Goal: Find specific fact: Find specific fact

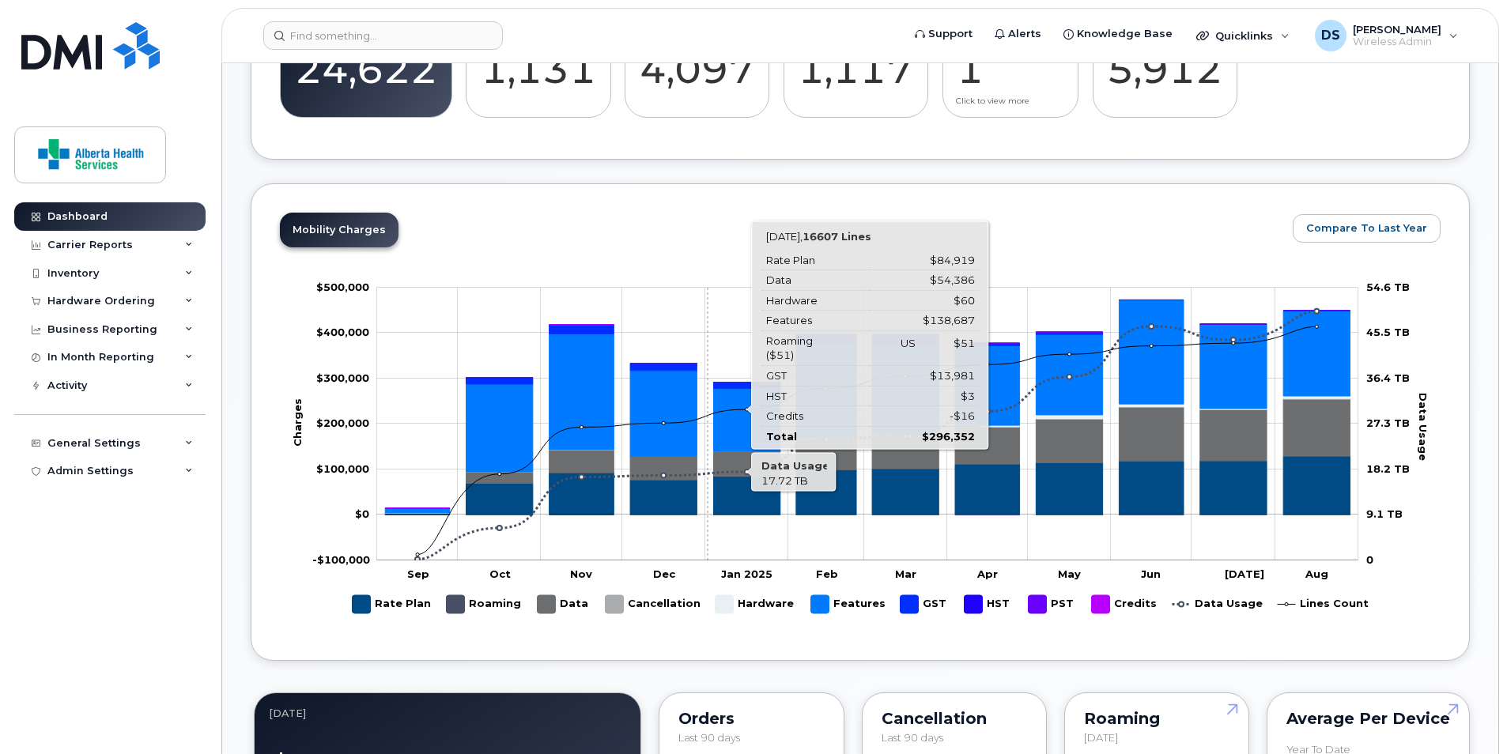
scroll to position [494, 0]
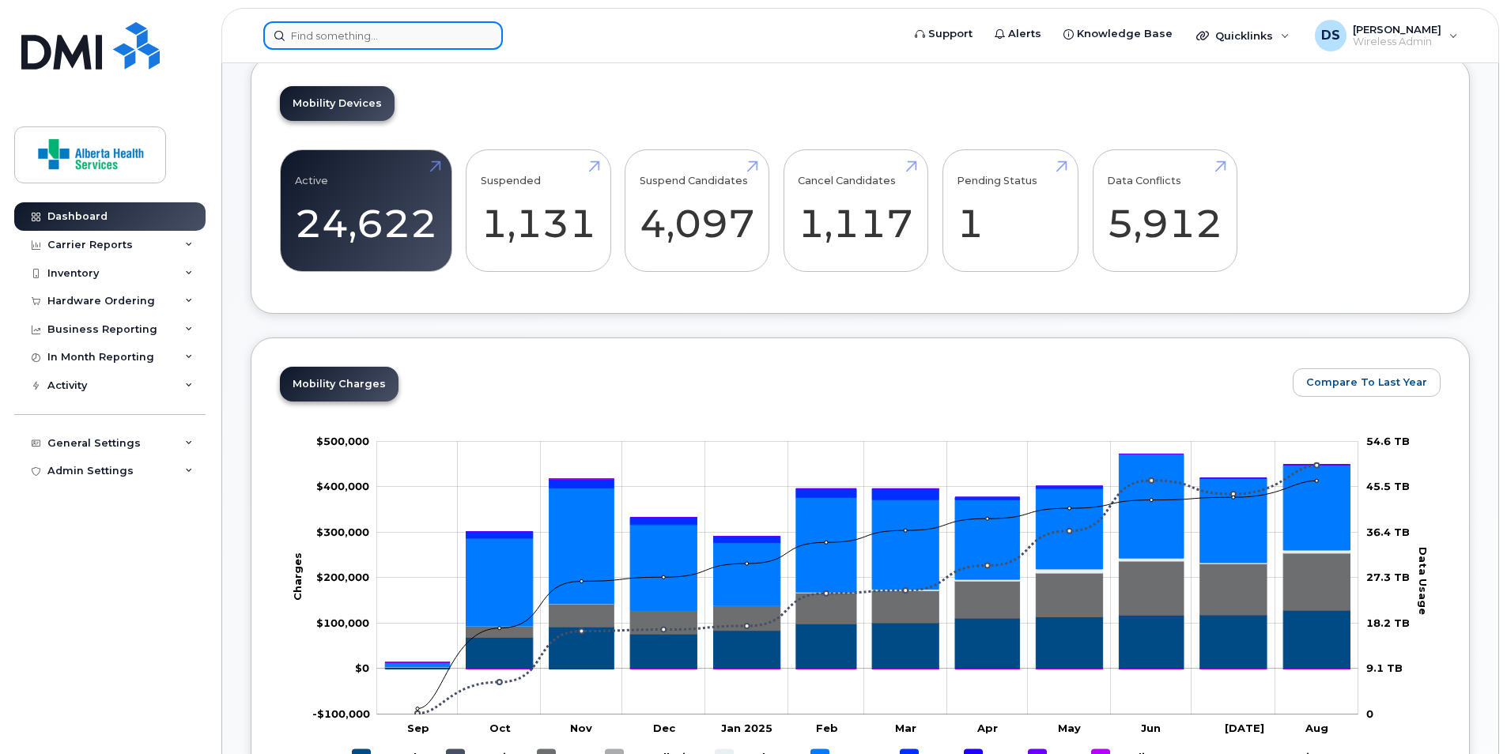
click at [392, 28] on input at bounding box center [383, 35] width 240 height 28
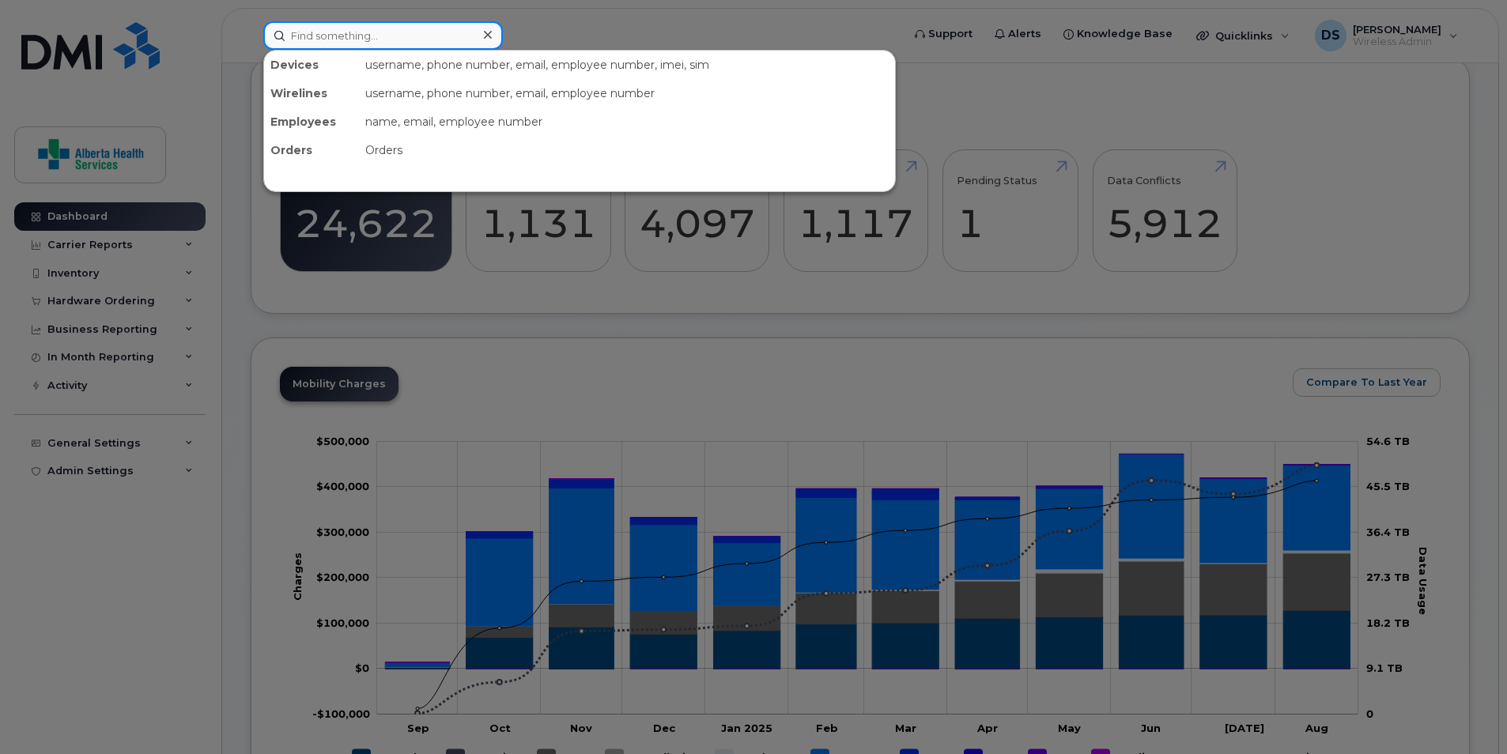
paste input "[PHONE_NUMBER]"
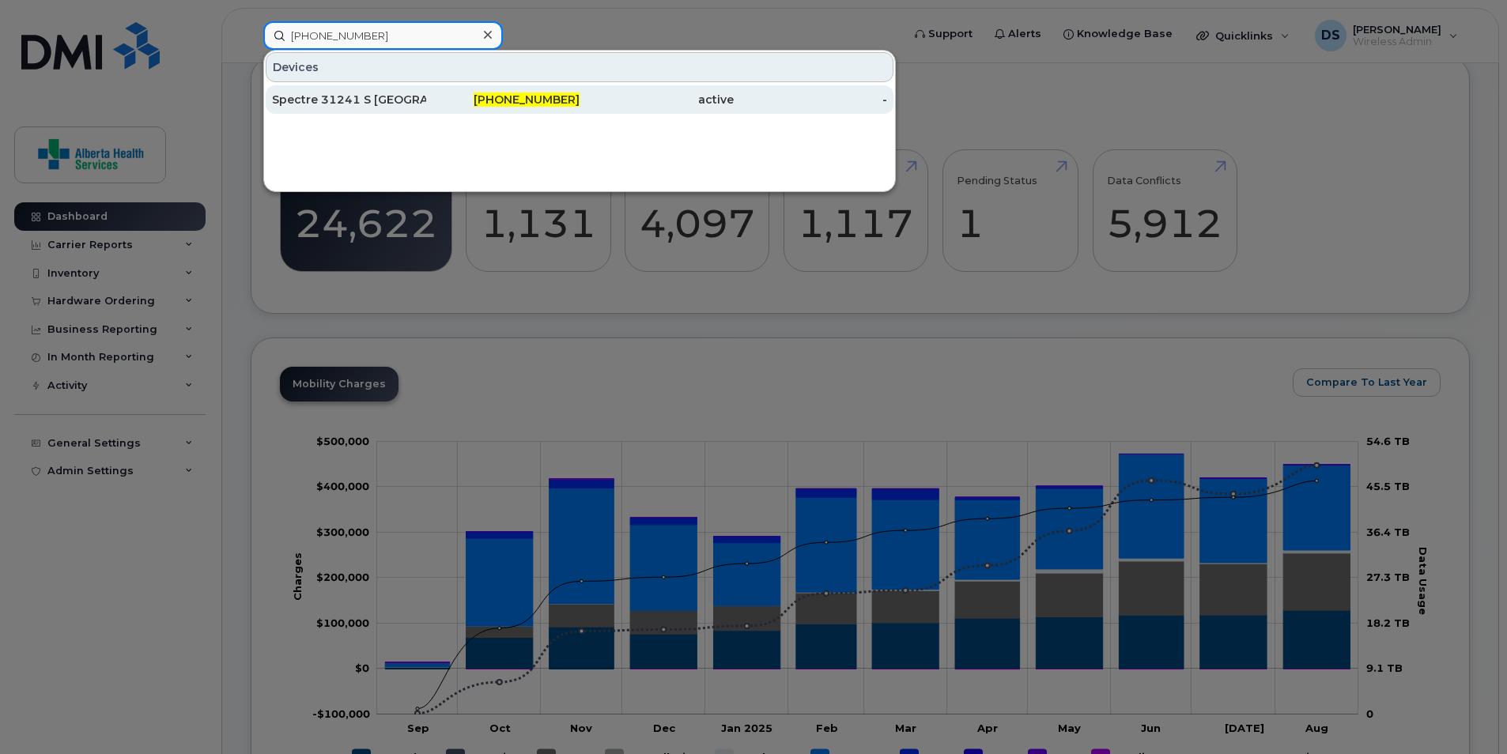
type input "[PHONE_NUMBER]"
click at [391, 96] on div "Spectre 31241 S [GEOGRAPHIC_DATA] ." at bounding box center [349, 100] width 154 height 16
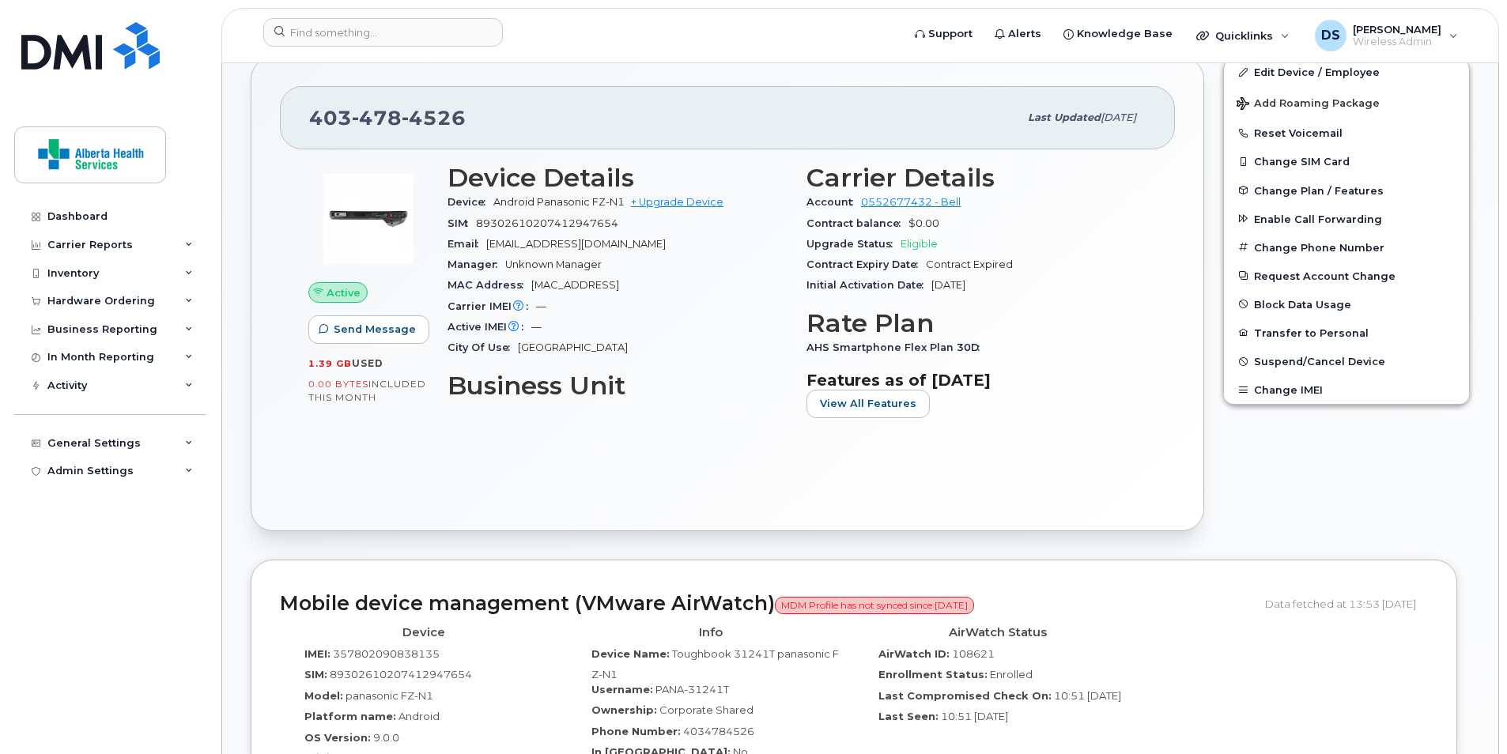
scroll to position [632, 0]
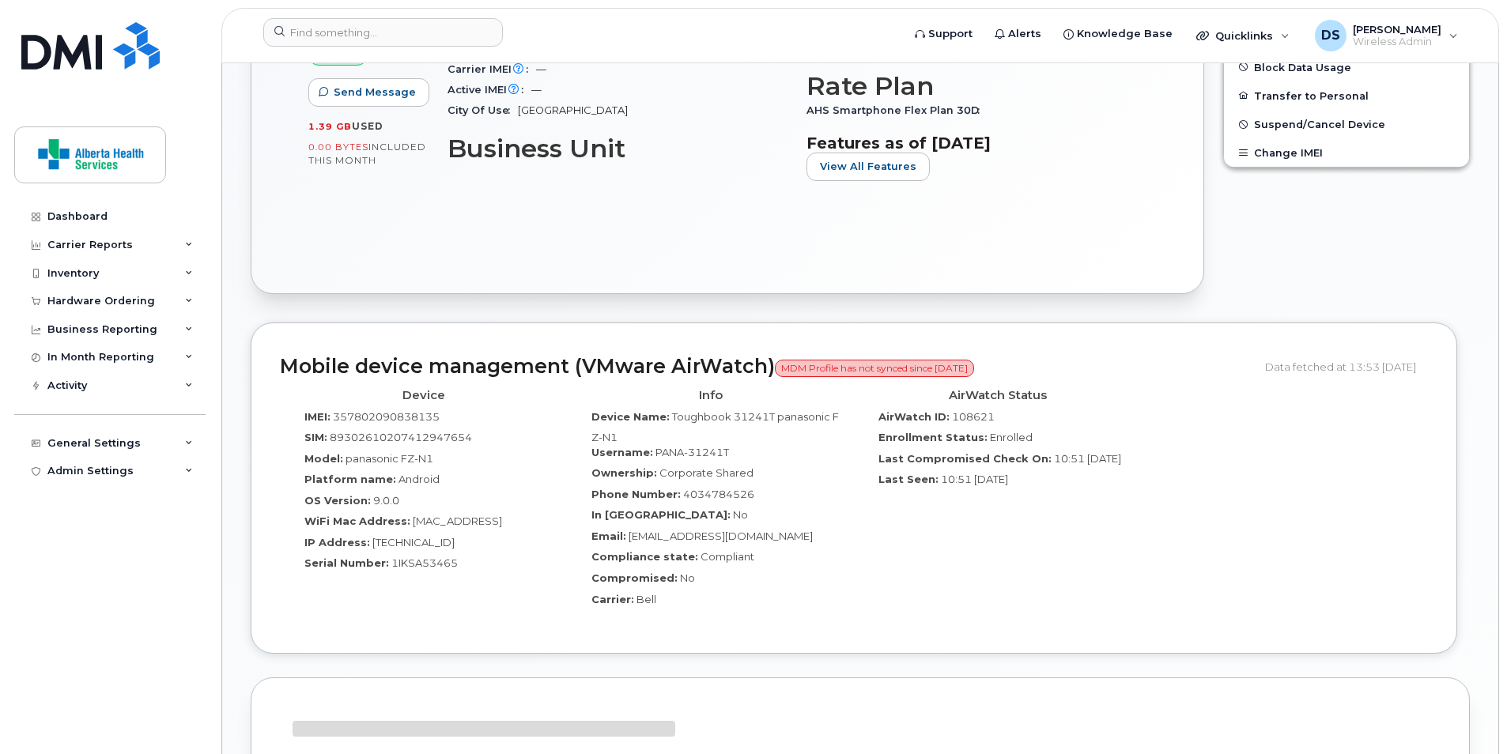
click at [372, 416] on span "357802090838135" at bounding box center [386, 416] width 107 height 13
copy span "357802090838135"
